Goal: Task Accomplishment & Management: Use online tool/utility

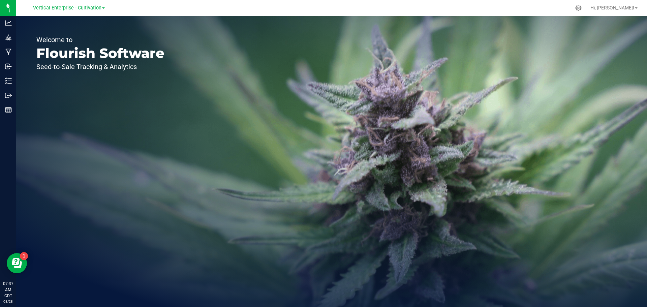
click at [66, 10] on span "Vertical Enterprise - Cultivation" at bounding box center [67, 8] width 68 height 6
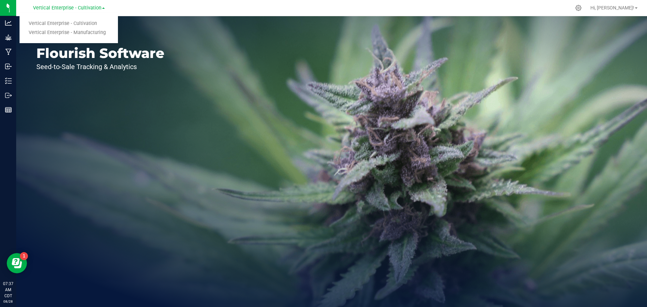
click at [73, 31] on link "Vertical Enterprise - Manufacturing" at bounding box center [69, 32] width 98 height 9
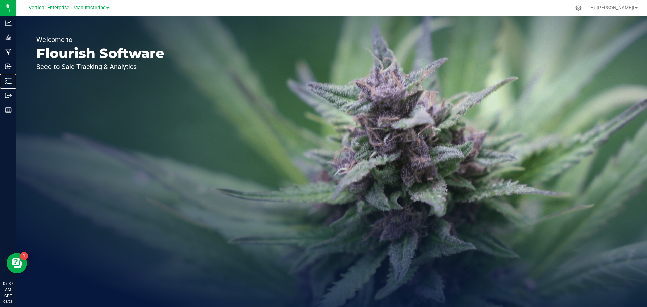
click at [0, 0] on p "Inventory" at bounding box center [0, 0] width 0 height 0
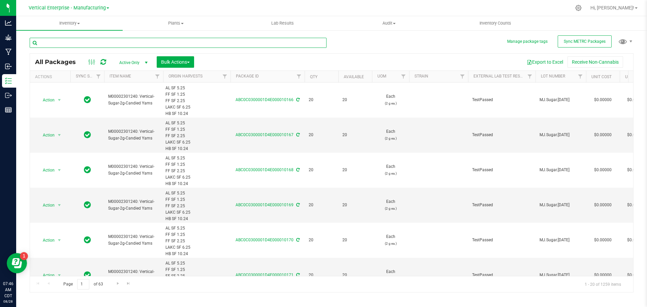
click at [118, 42] on input "text" at bounding box center [178, 43] width 297 height 10
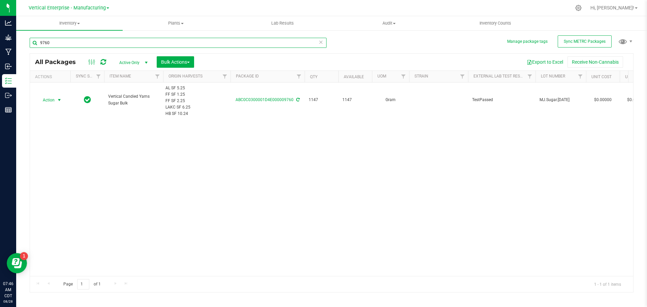
type input "9760"
click at [42, 103] on span "Action" at bounding box center [46, 99] width 18 height 9
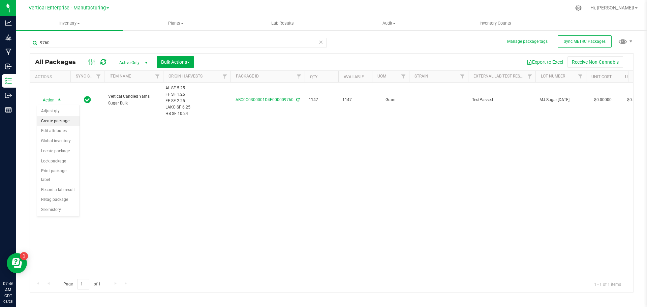
click at [47, 120] on li "Create package" at bounding box center [58, 121] width 42 height 10
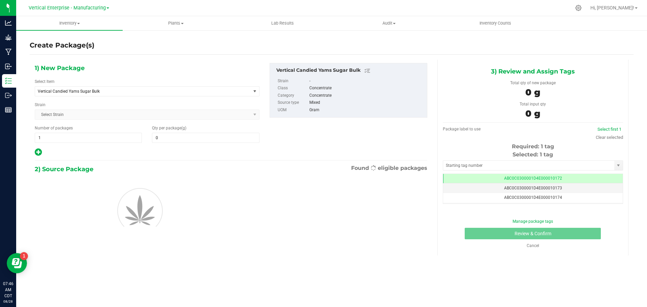
type input "0.0000"
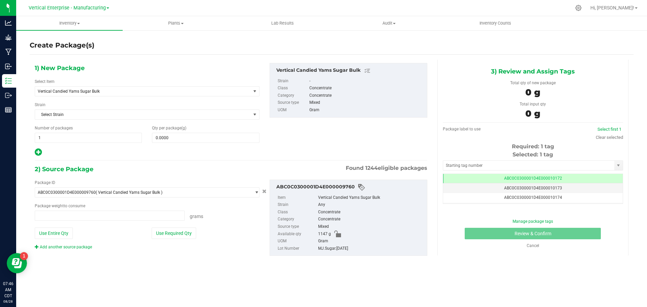
type input "0.0000 g"
click at [129, 89] on span "Vertical Candied Yams Sugar Bulk" at bounding box center [139, 91] width 202 height 5
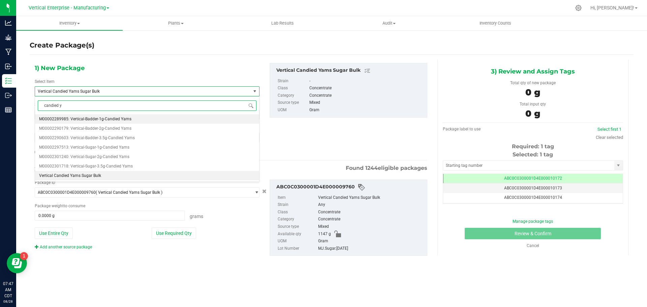
type input "candied ya"
click at [120, 158] on span "M00002301240: Vertical-Sugar-2g-Candied Yams" at bounding box center [84, 156] width 90 height 5
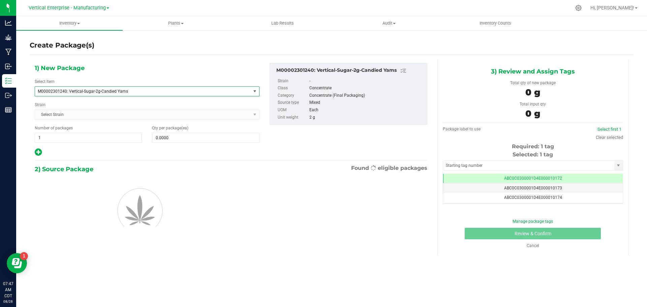
type input "0"
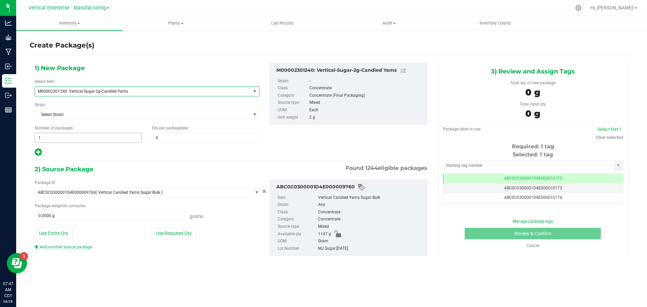
click at [61, 140] on span "1 1" at bounding box center [88, 138] width 107 height 10
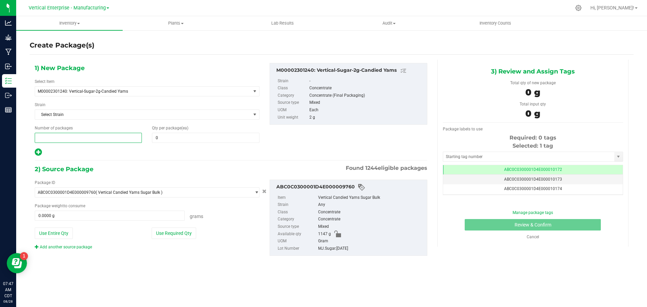
type input "5"
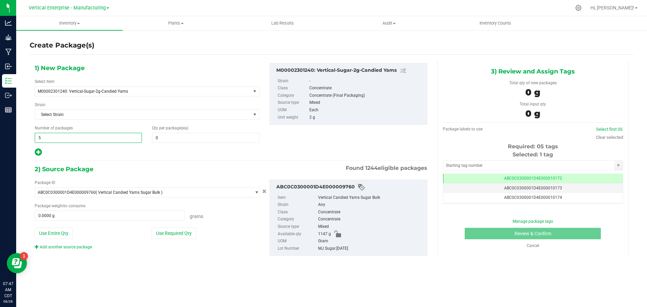
type input "5"
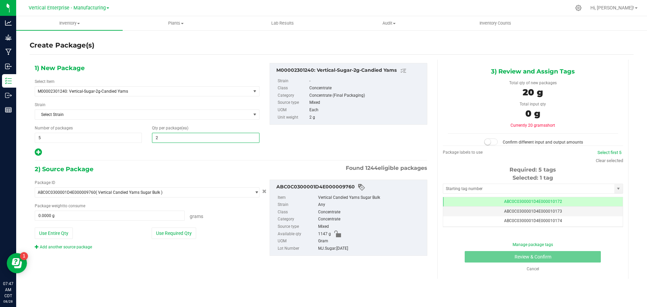
type input "20"
click at [176, 232] on button "Use Required Qty" at bounding box center [174, 232] width 44 height 11
type input "200.0000 g"
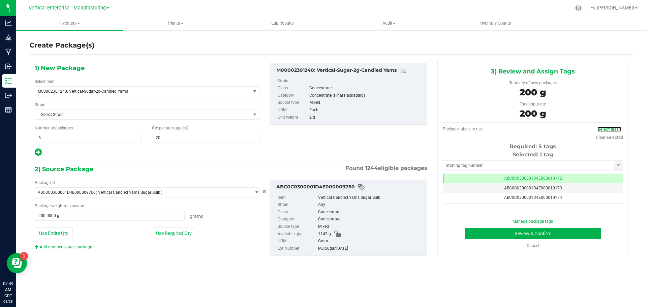
click at [614, 130] on link "Select first 5" at bounding box center [609, 129] width 24 height 5
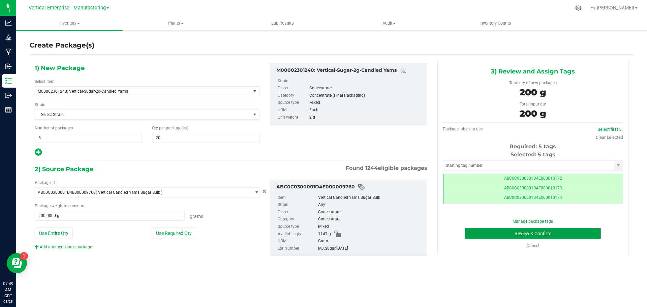
click at [551, 230] on button "Review & Confirm" at bounding box center [533, 233] width 136 height 11
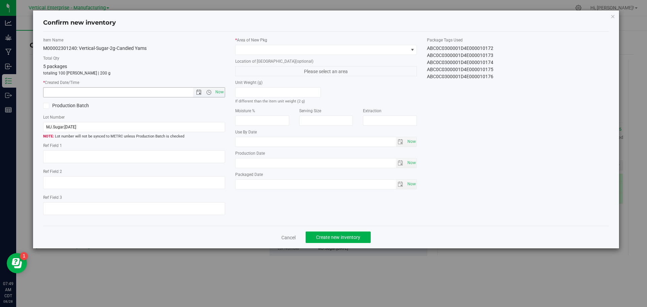
click at [220, 88] on span "Now" at bounding box center [219, 92] width 11 height 10
type input "8/28/2025 7:49 AM"
click at [246, 49] on span at bounding box center [322, 49] width 173 height 9
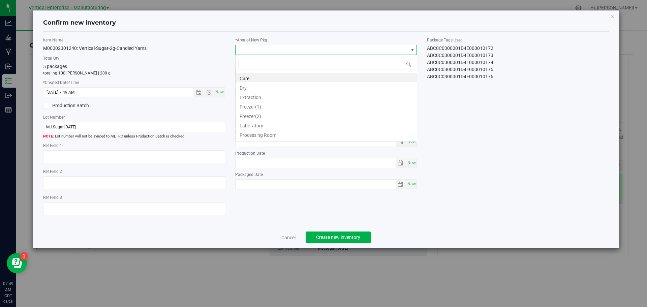
scroll to position [10, 182]
type input "va"
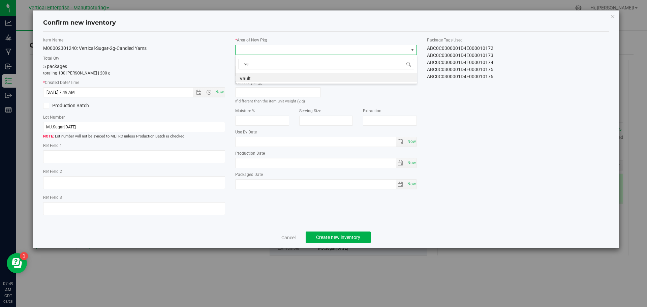
click at [263, 77] on li "Vault" at bounding box center [326, 77] width 181 height 9
click at [334, 237] on span "Create new inventory" at bounding box center [338, 237] width 44 height 5
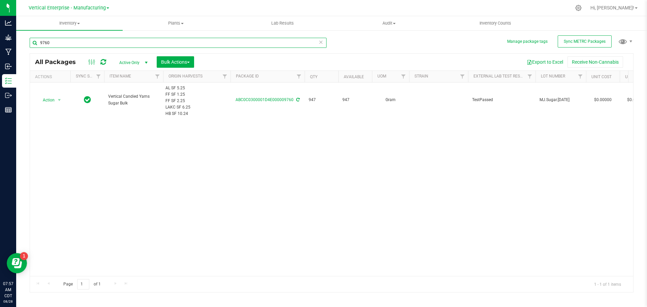
click at [69, 44] on input "9760" at bounding box center [178, 43] width 297 height 10
type input "9"
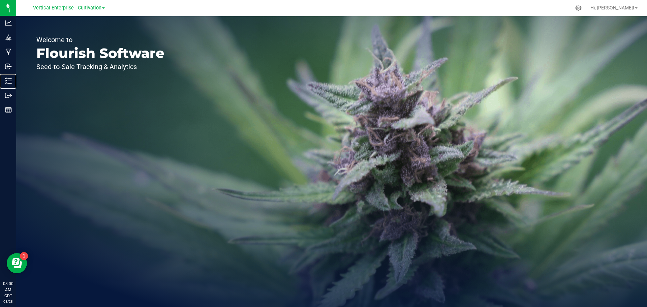
click at [0, 0] on p "Inventory" at bounding box center [0, 0] width 0 height 0
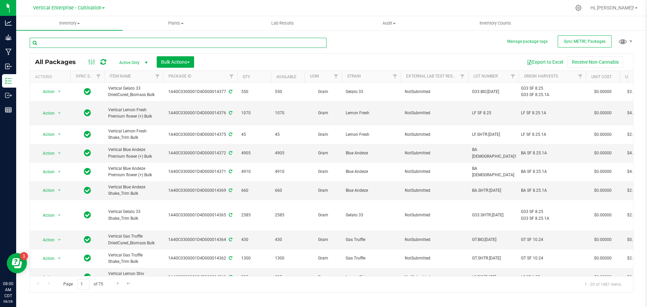
click at [91, 42] on input "text" at bounding box center [178, 43] width 297 height 10
type input "14348"
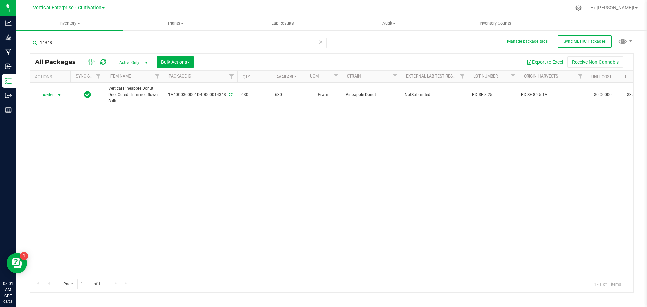
click at [38, 95] on span "Action" at bounding box center [46, 94] width 18 height 9
click at [52, 113] on li "Create package" at bounding box center [58, 116] width 42 height 10
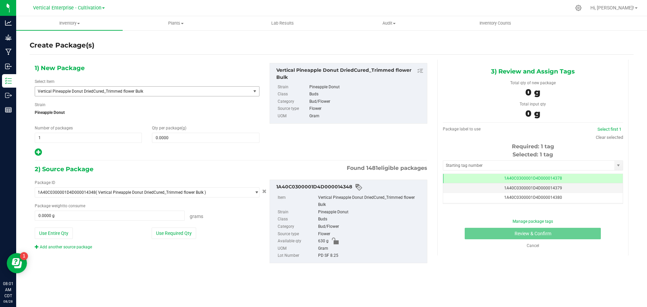
click at [100, 91] on span "Vertical Pineapple Donut DriedCured_Trimmed flower Bulk" at bounding box center [139, 91] width 202 height 5
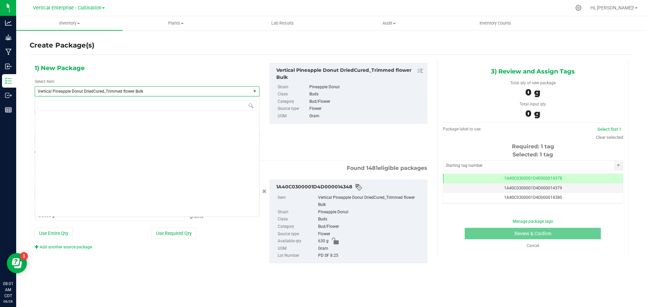
scroll to position [52285, 0]
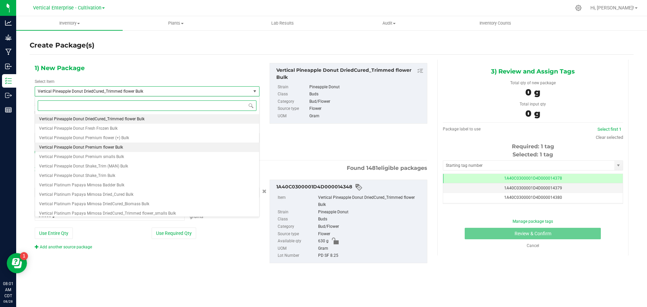
click at [106, 145] on span "Vertical Pineapple Donut Premium flower Bulk" at bounding box center [81, 147] width 84 height 5
type input "0.0000"
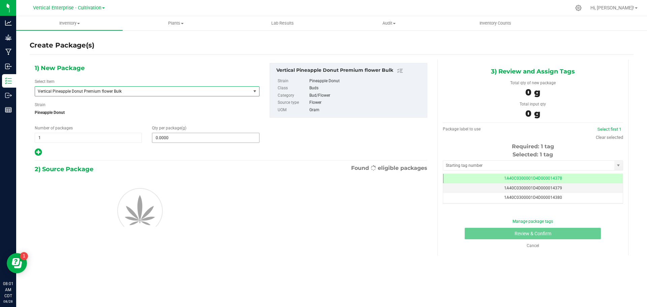
click at [188, 140] on input "0.0000" at bounding box center [205, 137] width 106 height 9
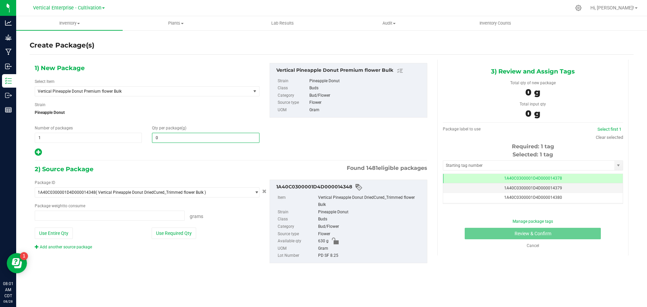
type input "0.0000 g"
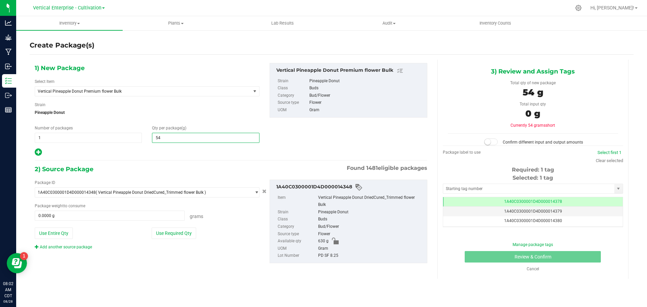
type input "540"
type input "540.0000"
click at [178, 229] on button "Use Required Qty" at bounding box center [174, 232] width 44 height 11
type input "540.0000 g"
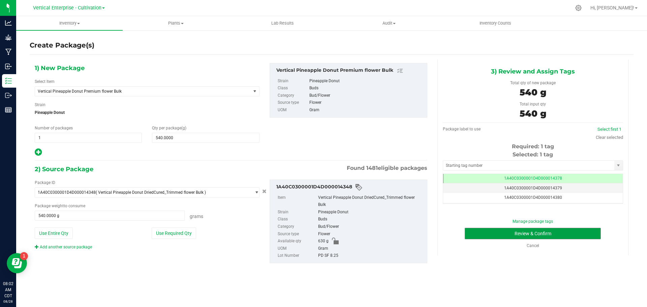
click at [561, 234] on button "Review & Confirm" at bounding box center [533, 233] width 136 height 11
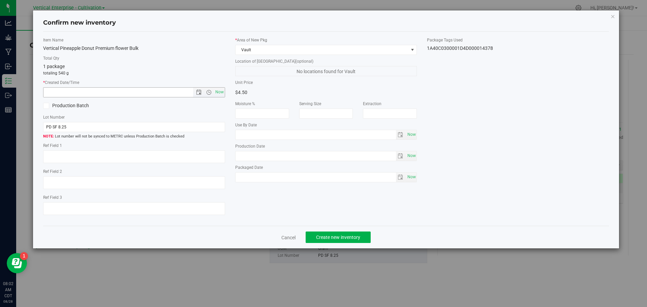
click at [219, 92] on span "Now" at bounding box center [219, 92] width 11 height 10
type input "8/28/2025 8:02 AM"
click at [344, 233] on button "Create new inventory" at bounding box center [338, 236] width 65 height 11
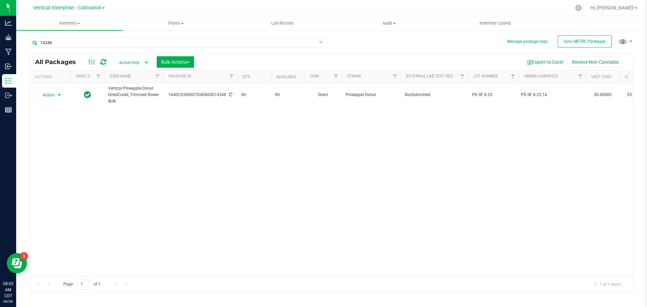
click at [45, 96] on span "Action" at bounding box center [46, 94] width 18 height 9
click at [48, 115] on li "Create package" at bounding box center [58, 116] width 42 height 10
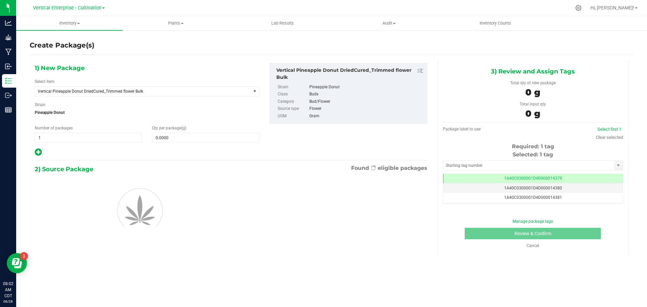
scroll to position [0, 0]
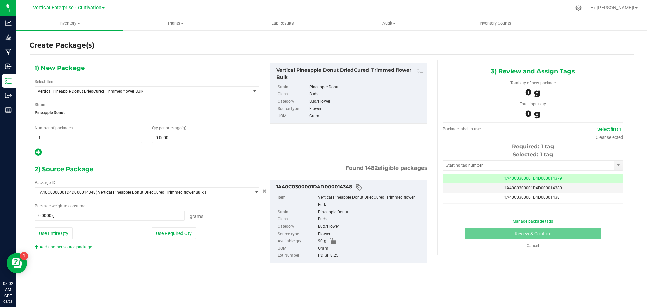
click at [130, 89] on span "Vertical Pineapple Donut DriedCured_Trimmed flower Bulk" at bounding box center [143, 91] width 216 height 9
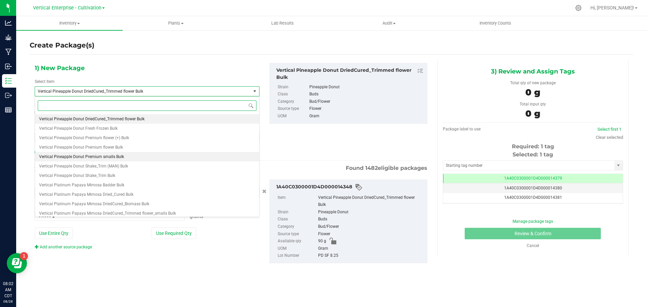
click at [135, 155] on li "Vertical Pineapple Donut Premium smalls Bulk" at bounding box center [147, 156] width 224 height 9
type input "0.0000"
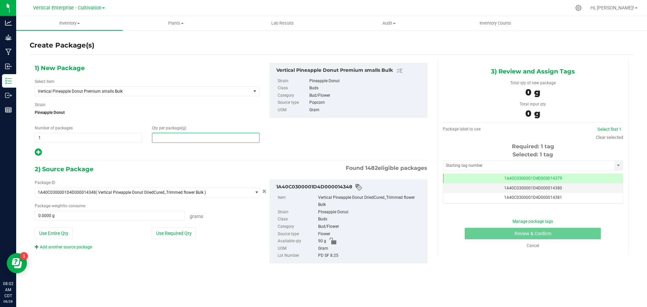
click at [177, 138] on span at bounding box center [205, 138] width 107 height 10
type input "40"
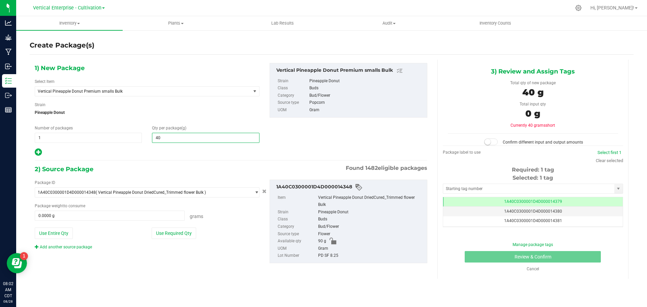
type input "40.0000"
click at [176, 234] on button "Use Required Qty" at bounding box center [174, 232] width 44 height 11
type input "40.0000 g"
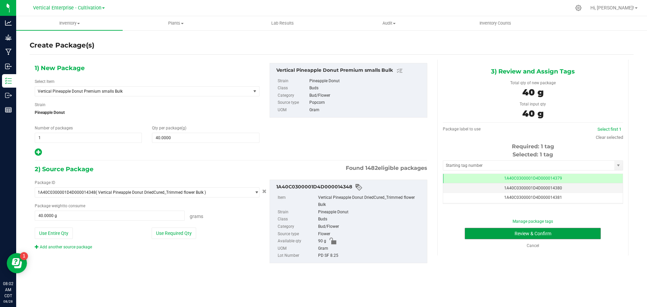
click at [585, 230] on button "Review & Confirm" at bounding box center [533, 233] width 136 height 11
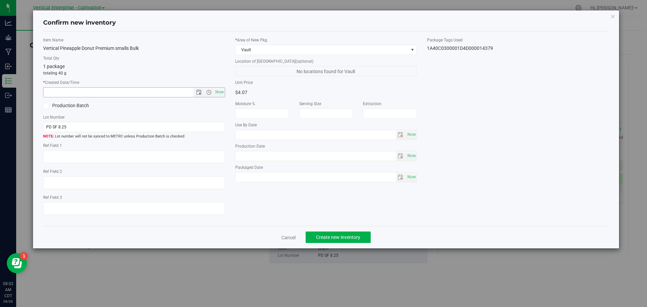
click at [221, 88] on span "Now" at bounding box center [219, 92] width 11 height 10
type input "8/28/2025 8:02 AM"
click at [48, 104] on span at bounding box center [46, 106] width 6 height 6
click at [0, 0] on input "Production Batch" at bounding box center [0, 0] width 0 height 0
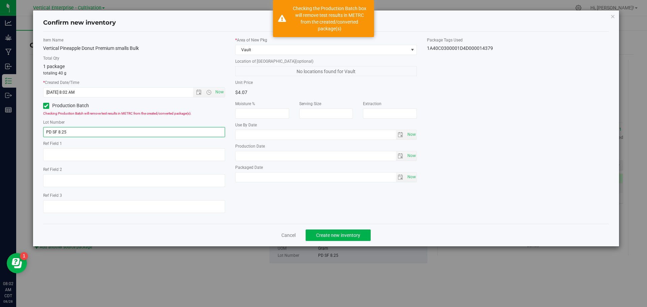
click at [67, 132] on input "PD SF 8.25" at bounding box center [134, 132] width 182 height 10
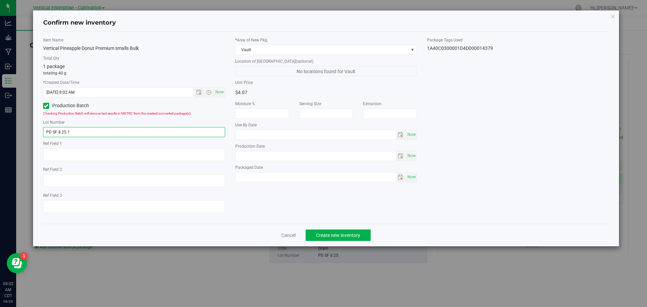
type input "PD SF 8.25.1"
click at [360, 236] on span "Create new inventory" at bounding box center [338, 234] width 44 height 5
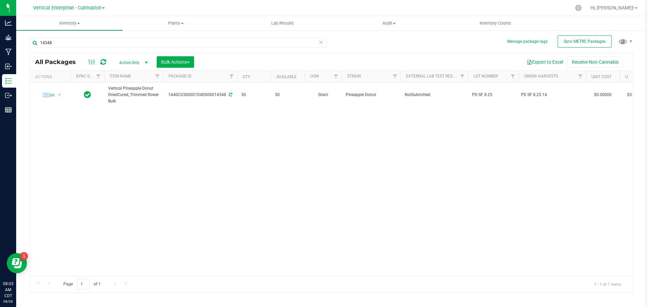
click at [50, 90] on td "Action Action Adjust qty Create package Edit attributes Global inventory Locate…" at bounding box center [50, 95] width 40 height 25
click at [45, 94] on span "Action" at bounding box center [46, 94] width 18 height 9
click at [57, 114] on li "Create package" at bounding box center [58, 116] width 42 height 10
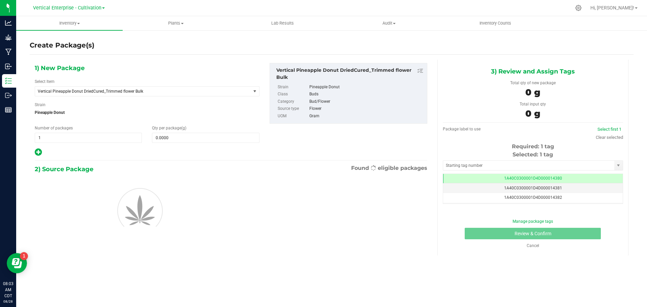
scroll to position [0, 0]
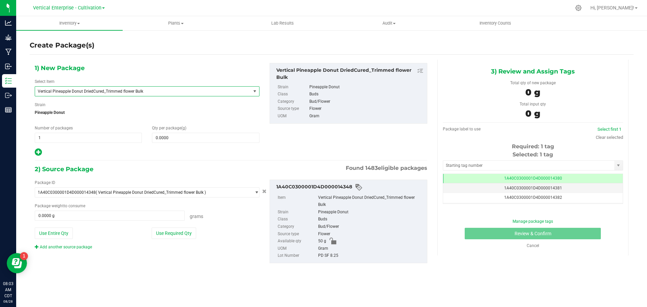
click at [113, 93] on span "Vertical Pineapple Donut DriedCured_Trimmed flower Bulk" at bounding box center [139, 91] width 202 height 5
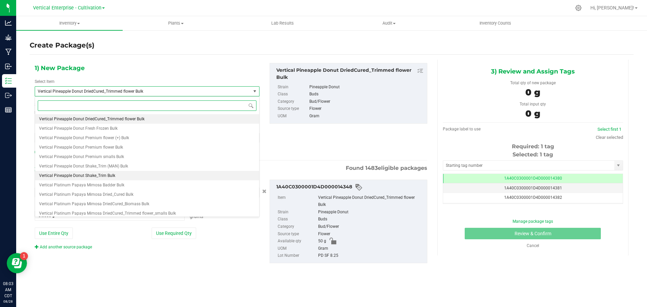
click at [109, 174] on span "Vertical Pineapple Donut Shake_Trim Bulk" at bounding box center [77, 175] width 76 height 5
type input "0.0000"
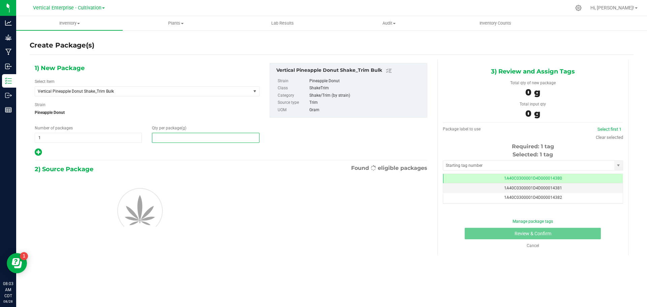
click at [187, 137] on span at bounding box center [205, 138] width 107 height 10
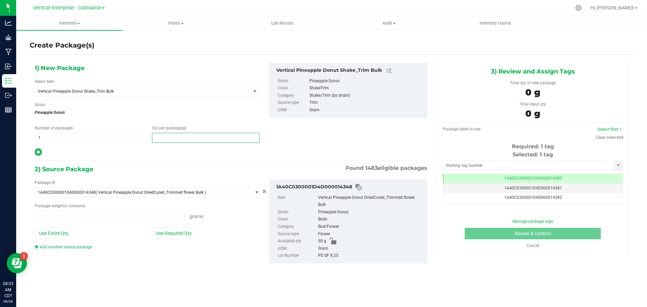
type input "0.0000 g"
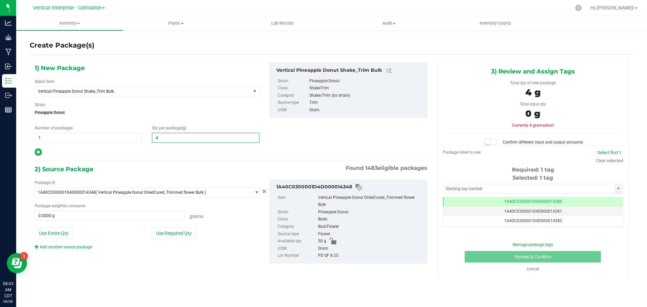
type input "40"
type input "40.0000"
click at [52, 232] on button "Use Entire Qty" at bounding box center [54, 232] width 38 height 11
type input "50.0000 g"
click at [489, 140] on small at bounding box center [488, 142] width 6 height 6
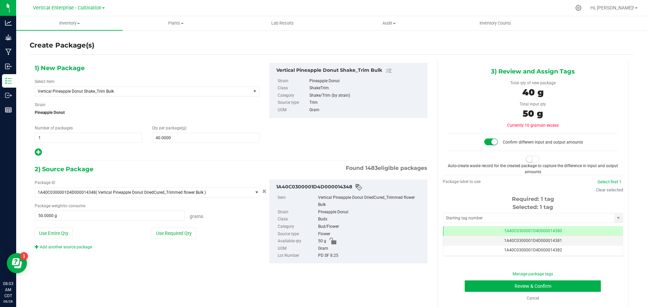
click at [528, 157] on span at bounding box center [532, 159] width 13 height 7
click at [560, 289] on button "Review & Confirm" at bounding box center [533, 285] width 136 height 11
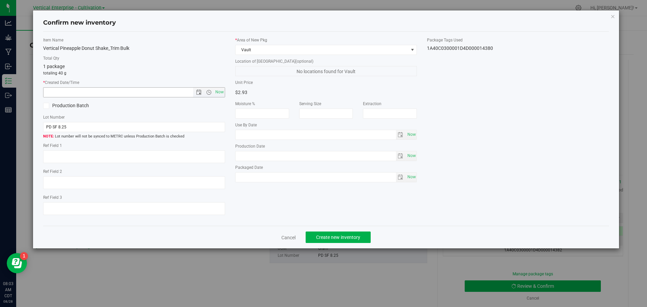
click at [221, 89] on span "Now" at bounding box center [219, 92] width 11 height 10
type input "8/28/2025 8:03 AM"
click at [43, 105] on span at bounding box center [46, 106] width 6 height 6
click at [0, 0] on input "Production Batch" at bounding box center [0, 0] width 0 height 0
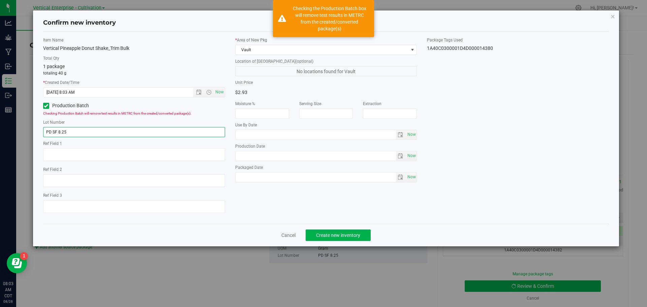
click at [88, 132] on input "PD SF 8.25" at bounding box center [134, 132] width 182 height 10
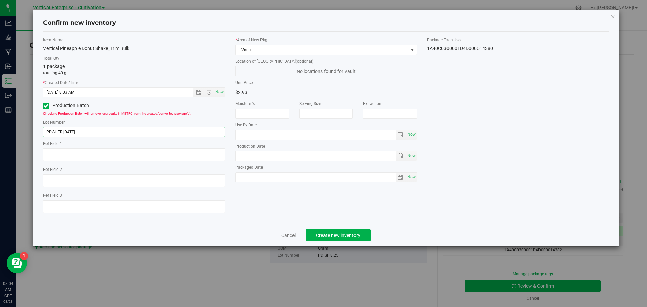
type input "PD.SHTR.[DATE]"
click at [344, 232] on span "Create new inventory" at bounding box center [338, 234] width 44 height 5
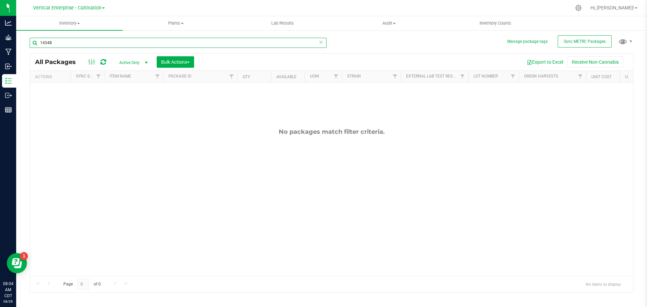
click at [81, 41] on input "14348" at bounding box center [178, 43] width 297 height 10
type input "1"
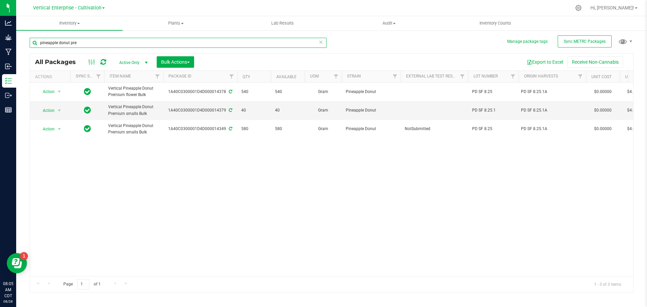
type input "pineapple donut pre"
click at [172, 54] on div "All Packages Active Only Active Only Lab Samples Locked All External Internal B…" at bounding box center [331, 62] width 603 height 17
click at [173, 60] on span "Bulk Actions" at bounding box center [175, 61] width 29 height 5
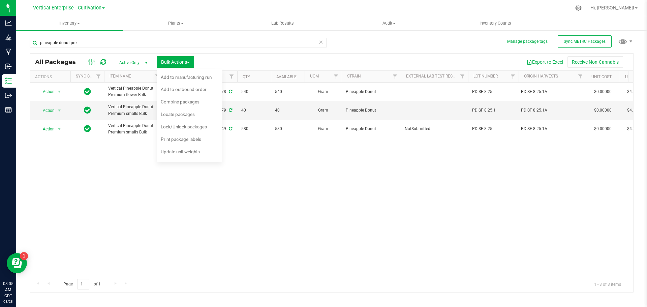
click at [171, 101] on span "Combine packages" at bounding box center [180, 101] width 39 height 5
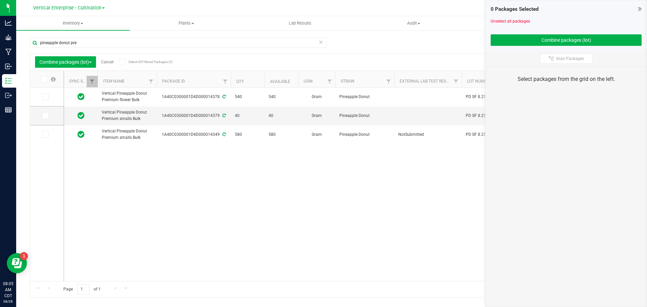
click at [43, 79] on icon at bounding box center [44, 79] width 4 height 0
click at [0, 0] on input "checkbox" at bounding box center [0, 0] width 0 height 0
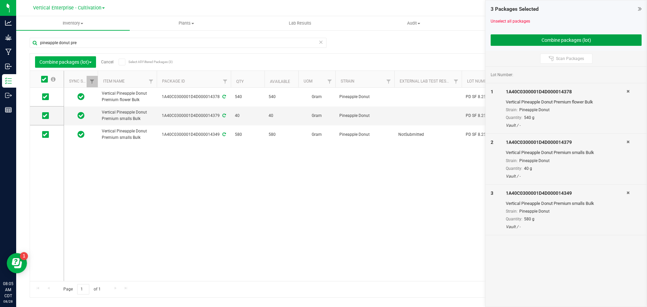
click at [560, 37] on button "Combine packages (lot)" at bounding box center [566, 39] width 151 height 11
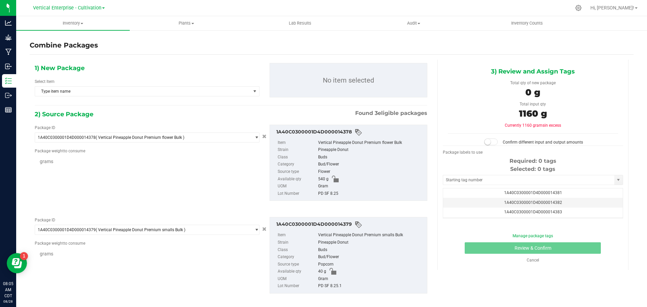
scroll to position [0, 0]
click at [79, 93] on span "Type item name" at bounding box center [143, 91] width 216 height 9
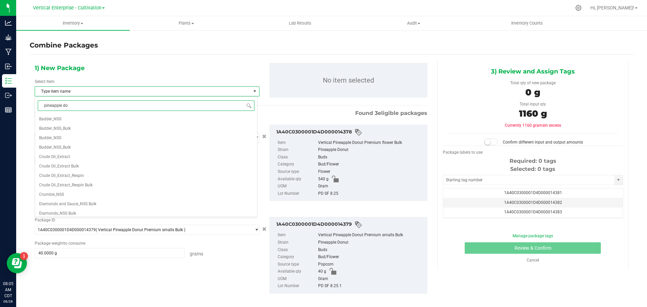
type input "pineapple don"
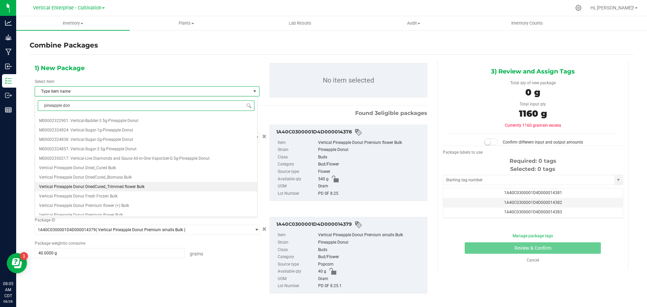
scroll to position [236, 0]
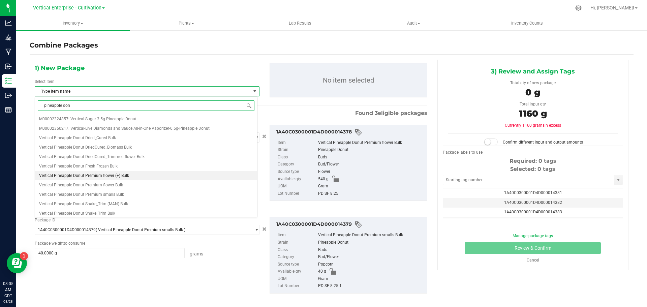
click at [84, 173] on span "Vertical Pineapple Donut Premium flower (+) Bulk" at bounding box center [84, 175] width 90 height 5
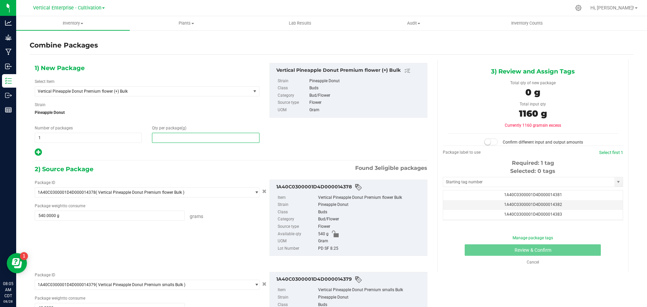
click at [176, 138] on span at bounding box center [205, 138] width 107 height 10
type input "1160"
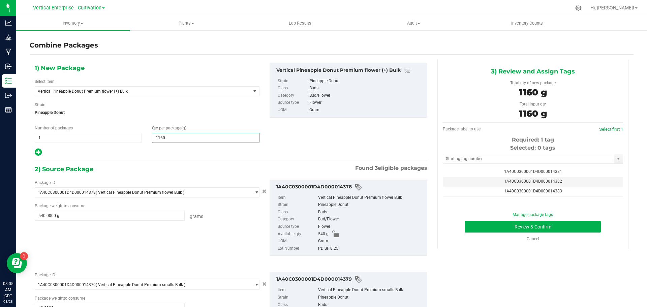
type input "1,160"
click at [525, 174] on span "1A40C0300001D4D000014381" at bounding box center [533, 171] width 58 height 5
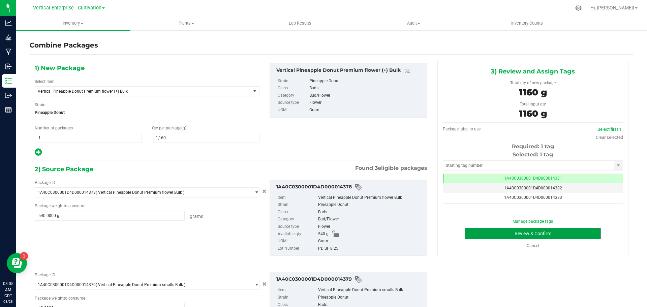
click at [565, 238] on button "Review & Confirm" at bounding box center [533, 233] width 136 height 11
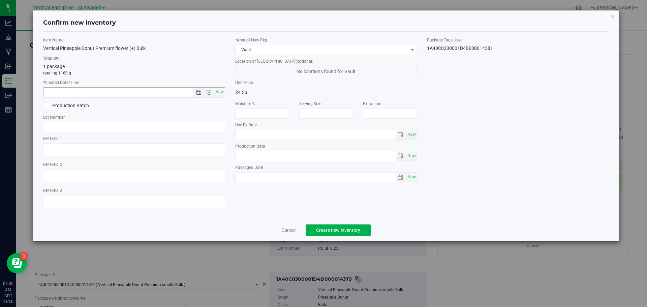
click at [224, 91] on span "Now" at bounding box center [219, 92] width 11 height 10
type input "8/28/2025 8:05 AM"
click at [52, 103] on label "Production Batch" at bounding box center [86, 105] width 86 height 7
click at [0, 0] on input "Production Batch" at bounding box center [0, 0] width 0 height 0
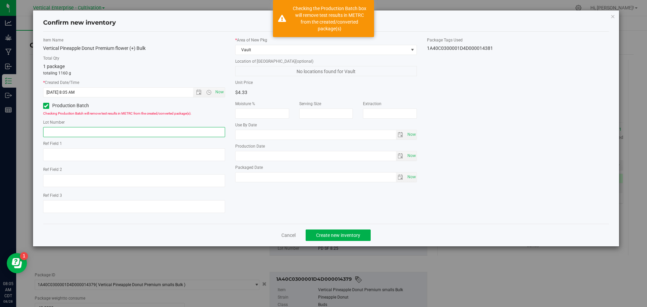
click at [73, 130] on input "text" at bounding box center [134, 132] width 182 height 10
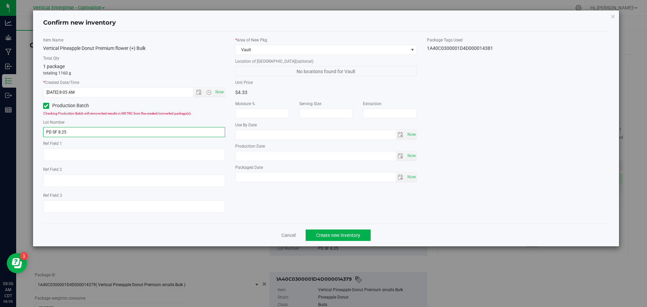
type input "PD SF 8.25"
click at [350, 225] on div "Cancel Create new inventory" at bounding box center [326, 235] width 566 height 23
click at [346, 237] on span "Create new inventory" at bounding box center [338, 234] width 44 height 5
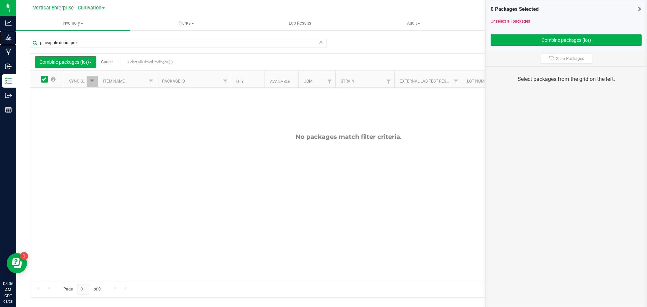
click at [0, 0] on p "Grow" at bounding box center [0, 0] width 0 height 0
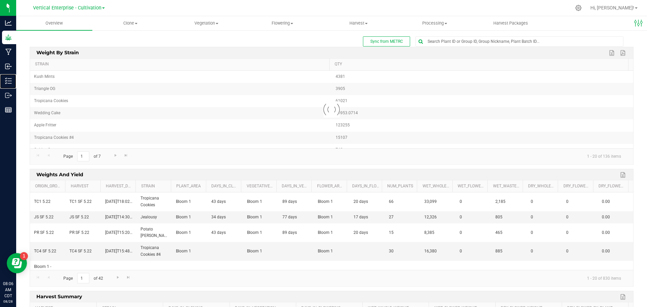
click at [16, 76] on div "Inventory" at bounding box center [9, 80] width 14 height 13
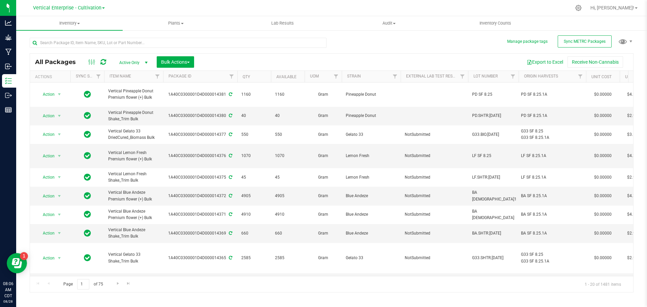
click at [202, 95] on div "1A40C0300001D4D000014381" at bounding box center [200, 94] width 76 height 6
copy div "1A40C0300001D4D000014381"
drag, startPoint x: 152, startPoint y: 91, endPoint x: 123, endPoint y: 90, distance: 29.0
click at [123, 90] on span "Vertical Pineapple Donut Premium flower (+) Bulk" at bounding box center [133, 94] width 51 height 13
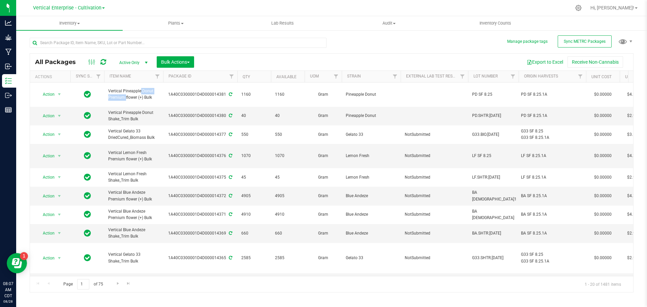
copy span "Pineapple Donut"
click at [59, 42] on input "text" at bounding box center [178, 43] width 297 height 10
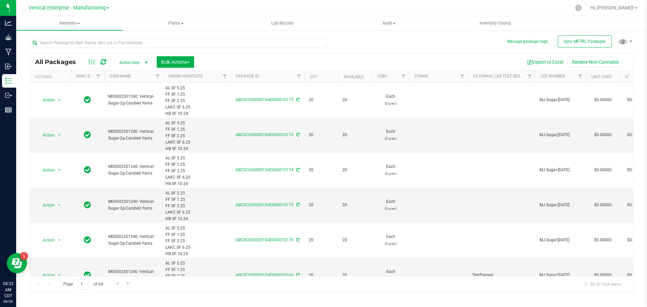
click at [81, 40] on input "text" at bounding box center [178, 43] width 297 height 10
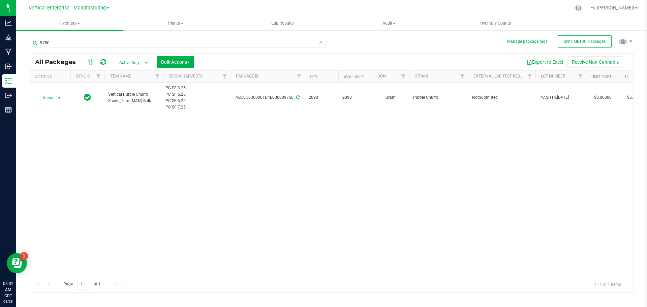
type input "9750"
click at [45, 96] on span "Action" at bounding box center [46, 97] width 18 height 9
click at [50, 119] on li "Create package" at bounding box center [58, 119] width 42 height 10
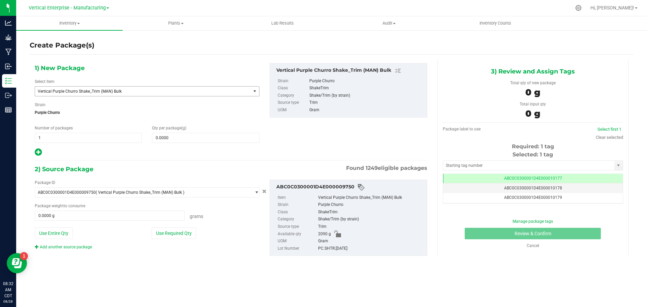
click at [108, 88] on span "Vertical Purple Churro Shake_Trim (MAN) Bulk" at bounding box center [143, 91] width 216 height 9
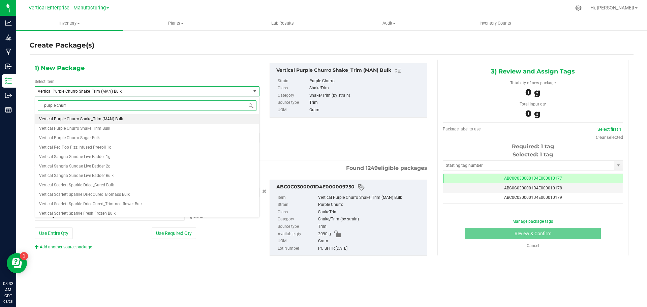
type input "purple churro"
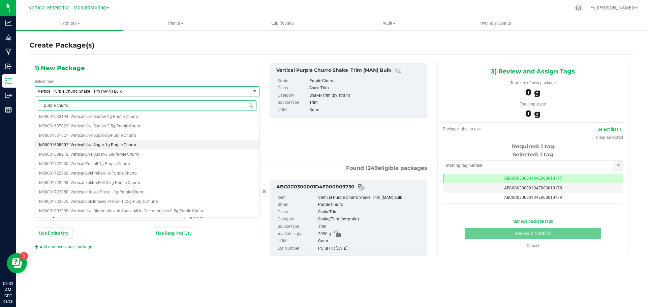
scroll to position [101, 0]
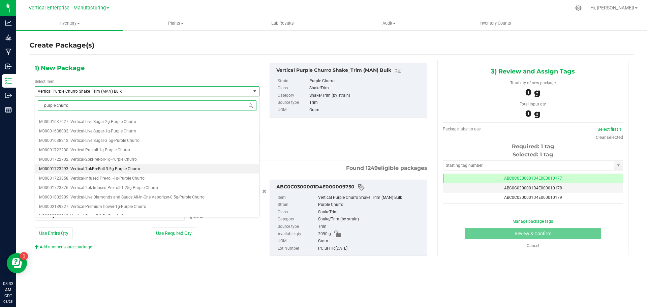
click at [84, 168] on span "M00001723293: Vertical-7pkPreRoll-3.5g-Purple Churro" at bounding box center [89, 168] width 101 height 5
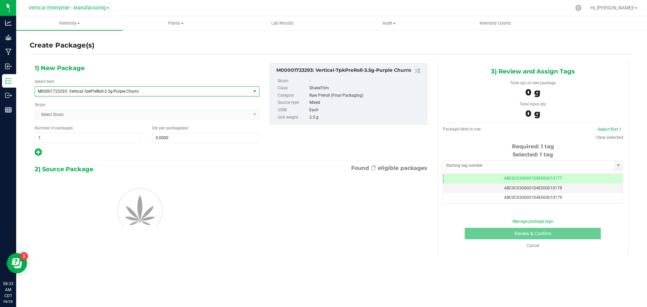
type input "0"
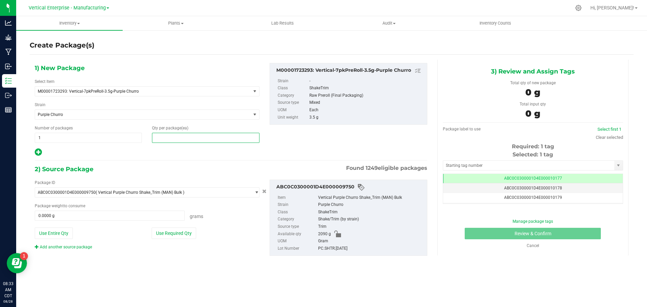
click at [164, 139] on span at bounding box center [205, 138] width 107 height 10
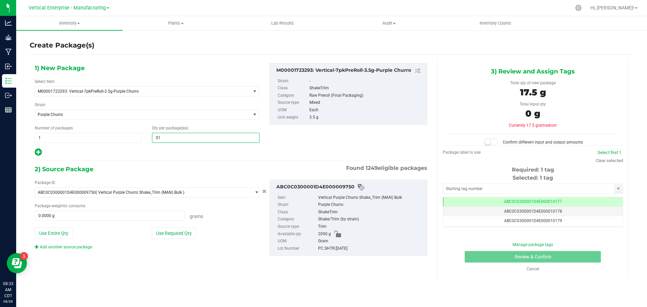
type input "516"
click at [46, 231] on button "Use Entire Qty" at bounding box center [54, 232] width 38 height 11
type input "2090.0000 g"
click at [484, 138] on div "Confirm different input and output amounts" at bounding box center [533, 139] width 170 height 12
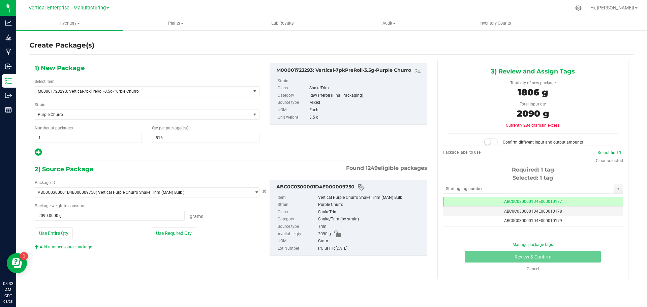
click at [492, 143] on span at bounding box center [490, 141] width 13 height 7
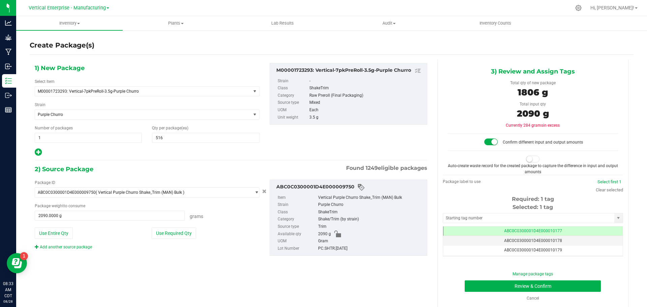
click at [529, 161] on span at bounding box center [532, 159] width 13 height 7
click at [565, 285] on button "Review & Confirm" at bounding box center [533, 285] width 136 height 11
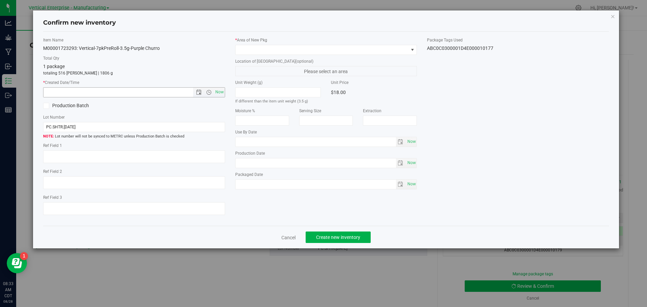
drag, startPoint x: 220, startPoint y: 91, endPoint x: 144, endPoint y: 100, distance: 76.0
click at [220, 92] on span "Now" at bounding box center [219, 92] width 11 height 10
type input "8/28/2025 8:33 AM"
click at [52, 107] on label "Production Batch" at bounding box center [86, 105] width 86 height 7
click at [0, 0] on input "Production Batch" at bounding box center [0, 0] width 0 height 0
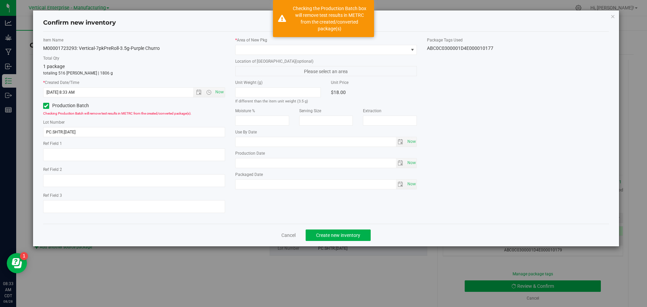
click at [90, 126] on div "Lot Number PC.SHTR.8.14.25" at bounding box center [134, 128] width 182 height 18
click at [82, 135] on input "PC.SHTR.8.14.25" at bounding box center [134, 132] width 182 height 10
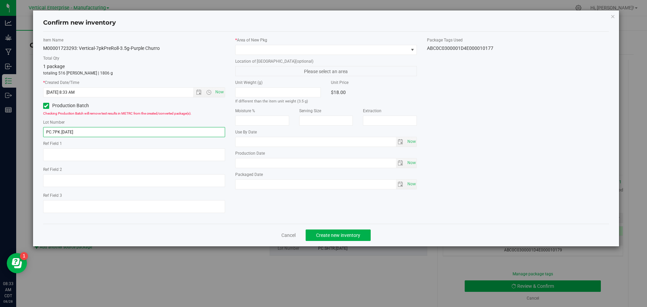
type input "PC.7PK.8.28.25"
drag, startPoint x: 253, startPoint y: 40, endPoint x: 259, endPoint y: 44, distance: 7.2
click at [249, 44] on div "* Area of New Pkg" at bounding box center [326, 46] width 182 height 18
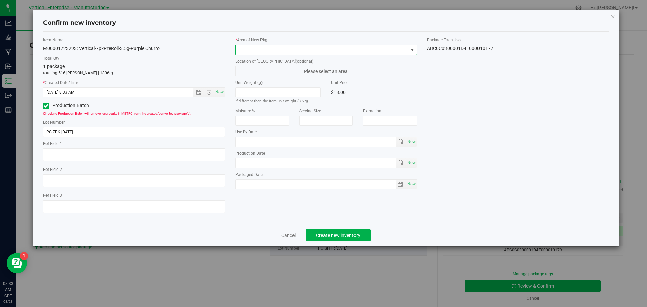
click at [259, 45] on span at bounding box center [326, 50] width 182 height 10
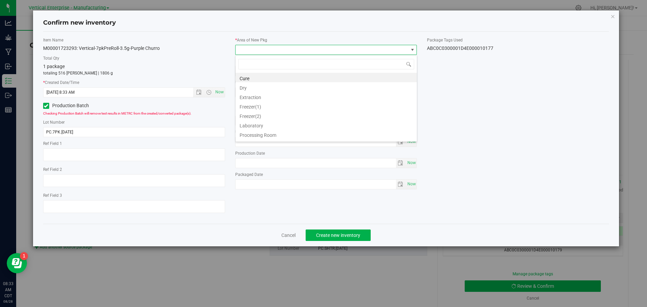
scroll to position [10, 182]
type input "va"
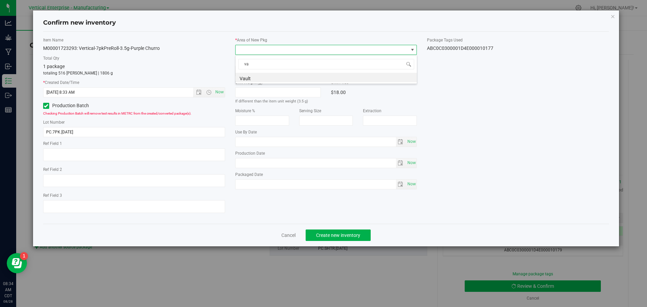
click at [251, 79] on li "Vault" at bounding box center [326, 77] width 181 height 9
click at [347, 237] on span "Create new inventory" at bounding box center [338, 234] width 44 height 5
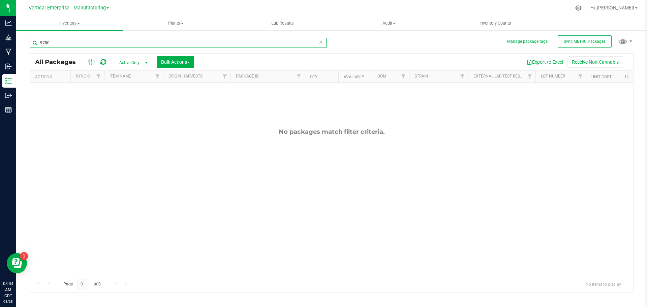
click at [30, 42] on input "9750" at bounding box center [178, 43] width 297 height 10
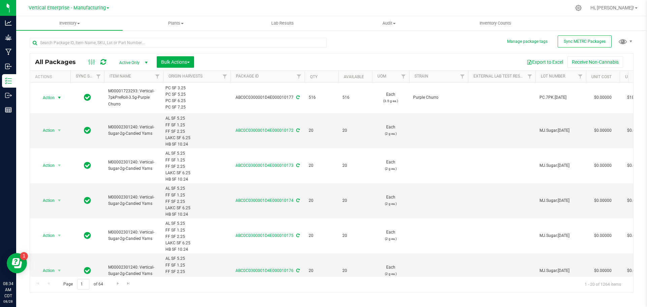
click at [43, 100] on span "Action" at bounding box center [46, 97] width 18 height 9
click at [49, 159] on li "Lock package" at bounding box center [58, 159] width 42 height 10
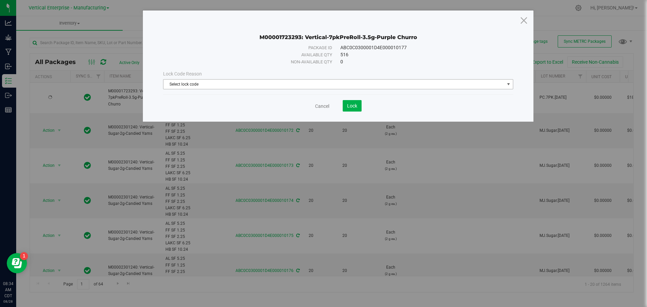
click at [223, 82] on span "Select lock code" at bounding box center [333, 84] width 341 height 9
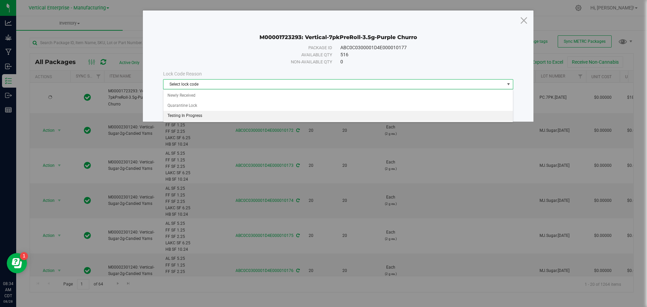
click at [195, 117] on li "Testing In Progress" at bounding box center [337, 116] width 349 height 10
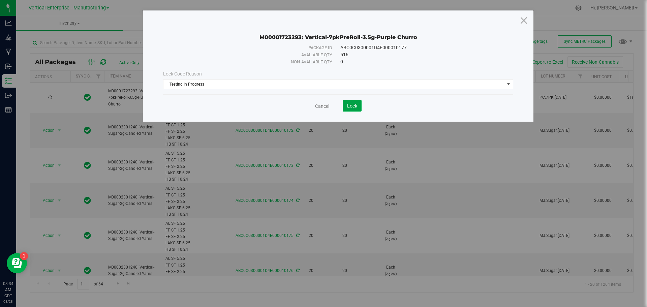
click at [352, 104] on span "Lock" at bounding box center [352, 105] width 10 height 5
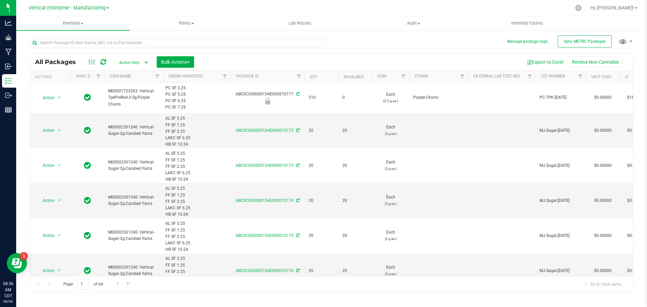
click at [264, 95] on div "ABC0C0300001D4E000010177" at bounding box center [267, 97] width 76 height 13
copy div "ABC0C0300001D4E000010177"
click at [76, 45] on input "text" at bounding box center [178, 43] width 297 height 10
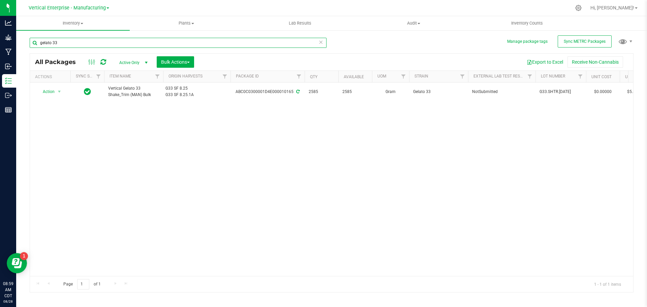
type input "gelato 33"
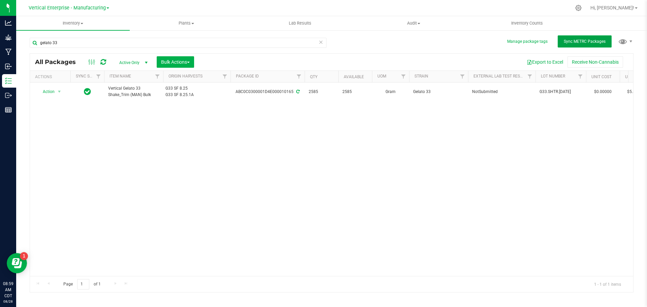
click at [573, 43] on span "Sync METRC Packages" at bounding box center [585, 41] width 42 height 5
click at [88, 6] on span "Vertical Enterprise - Manufacturing" at bounding box center [67, 8] width 77 height 6
click at [91, 25] on link "Vertical Enterprise - Cultivation" at bounding box center [69, 23] width 98 height 9
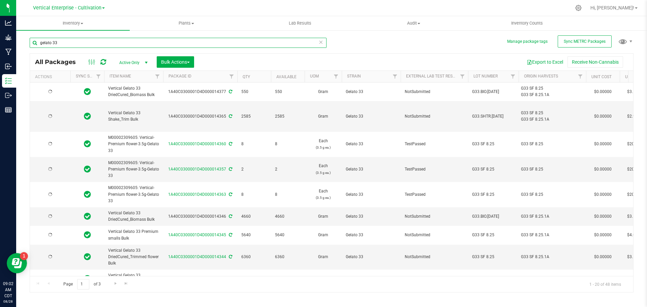
click at [70, 43] on input "gelato 33" at bounding box center [178, 43] width 297 height 10
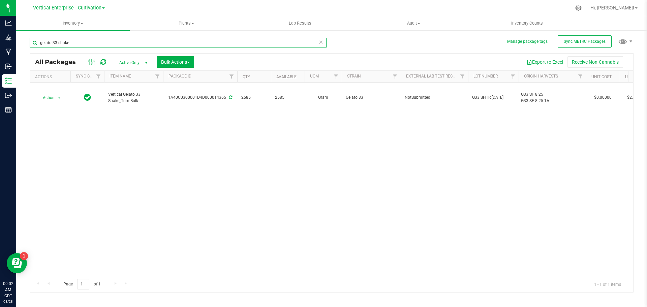
type input "gelato 33 shake"
click at [73, 9] on span "Vertical Enterprise - Cultivation" at bounding box center [67, 8] width 68 height 6
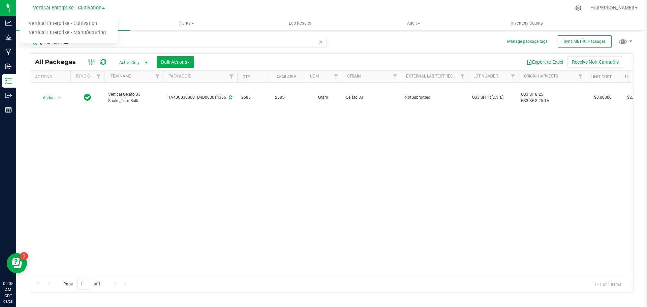
click at [77, 33] on link "Vertical Enterprise - Manufacturing" at bounding box center [69, 32] width 98 height 9
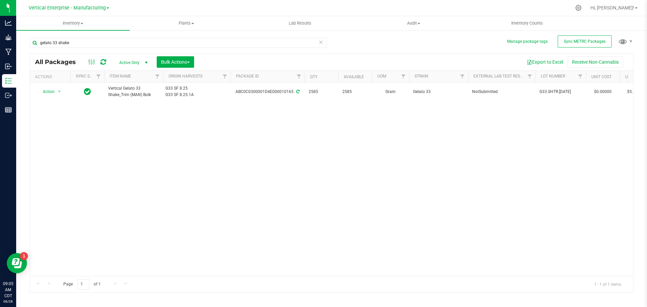
click at [74, 9] on span "Vertical Enterprise - Manufacturing" at bounding box center [67, 8] width 77 height 6
click at [282, 131] on div "Action Action Adjust qty Create package Edit attributes Global inventory Locate…" at bounding box center [331, 179] width 603 height 193
drag, startPoint x: 88, startPoint y: 42, endPoint x: 23, endPoint y: 45, distance: 65.7
click at [23, 45] on div "Manage package tags Sync METRC Packages gelato 33 shake All Packages Active Onl…" at bounding box center [331, 133] width 631 height 206
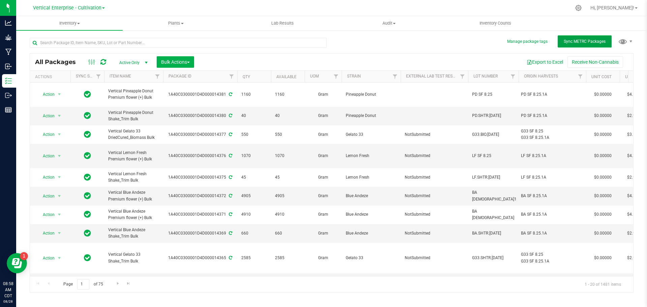
click at [580, 39] on button "Sync METRC Packages" at bounding box center [585, 41] width 54 height 12
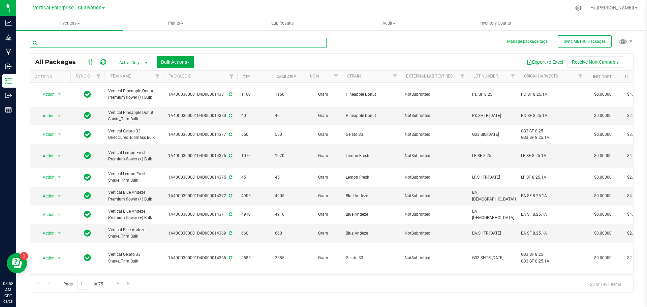
click at [128, 44] on input "text" at bounding box center [178, 43] width 297 height 10
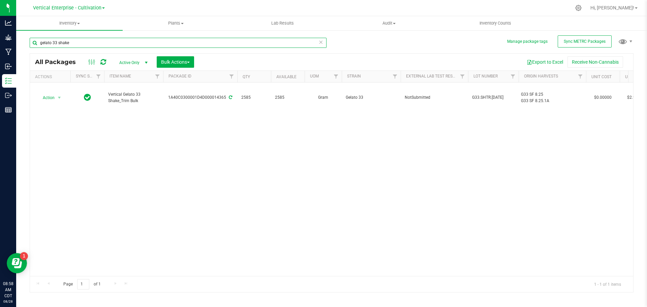
type input "gelato 33 shake"
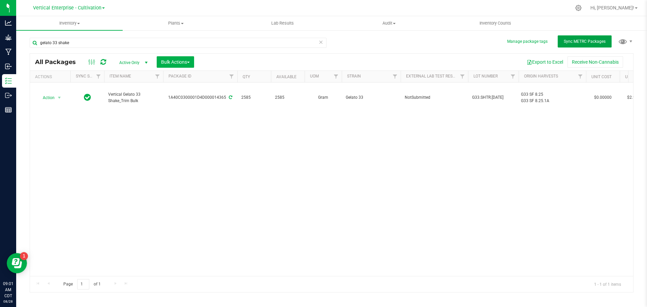
click at [569, 43] on span "Sync METRC Packages" at bounding box center [585, 41] width 42 height 5
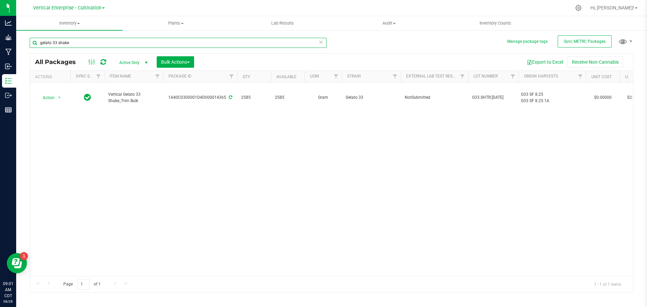
drag, startPoint x: 90, startPoint y: 44, endPoint x: 19, endPoint y: 45, distance: 71.1
click at [19, 45] on div "Manage package tags Sync METRC Packages gelato 33 shake All Packages Active Onl…" at bounding box center [331, 133] width 631 height 206
